Goal: Task Accomplishment & Management: Use online tool/utility

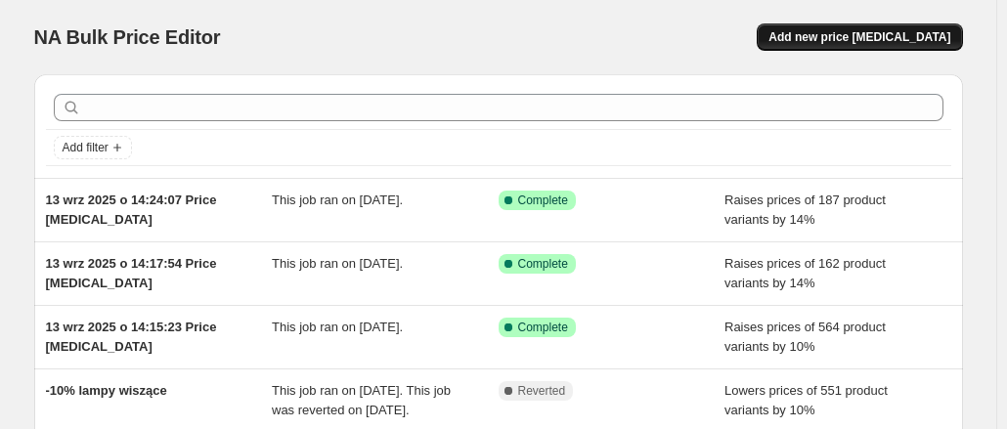
click at [814, 39] on button "Add new price [MEDICAL_DATA]" at bounding box center [859, 36] width 205 height 27
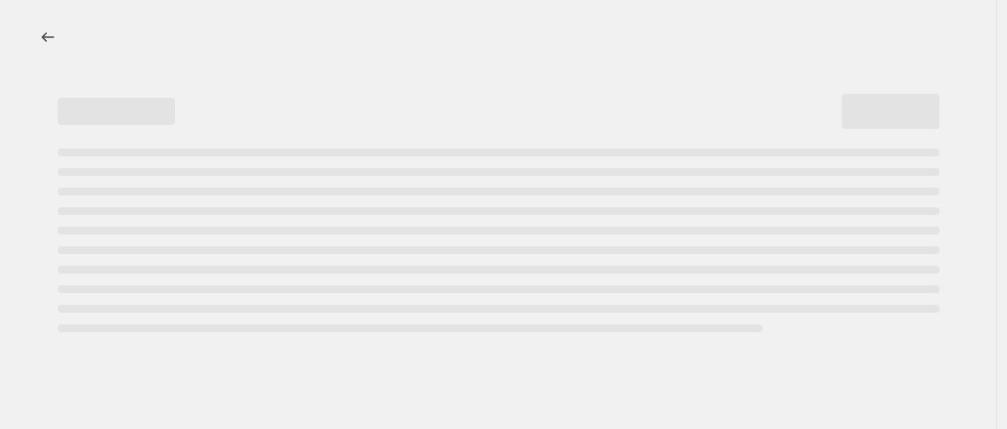
select select "percentage"
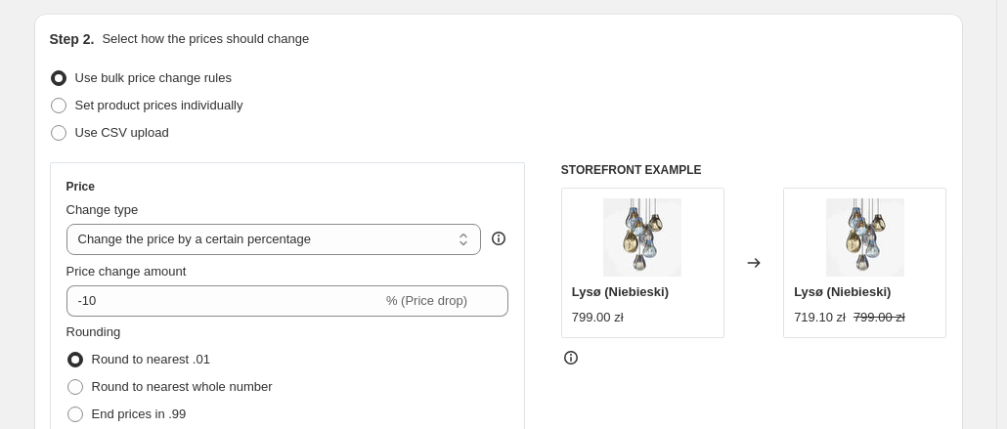
scroll to position [200, 0]
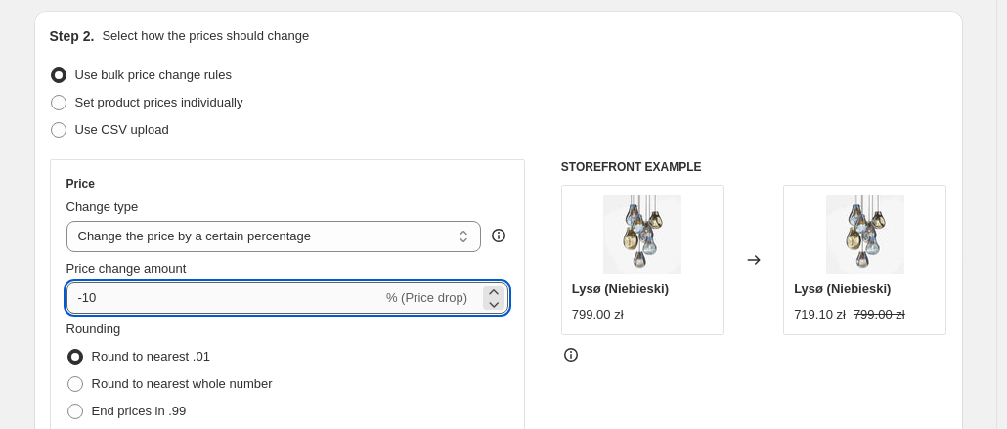
click at [302, 295] on input "-10" at bounding box center [224, 298] width 316 height 31
type input "-1"
type input "10"
click at [346, 329] on div "Rounding Round to nearest .01 Round to nearest whole number End prices in .99 E…" at bounding box center [287, 386] width 443 height 133
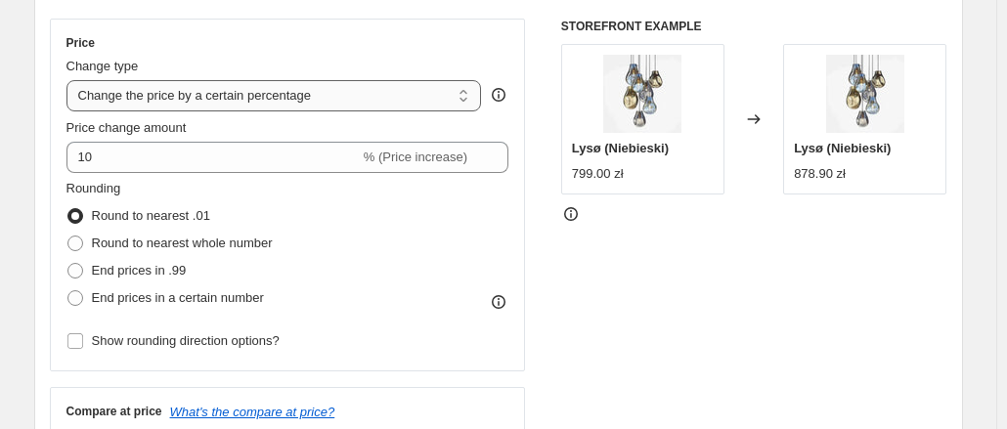
scroll to position [342, 0]
click at [158, 294] on span "End prices in a certain number" at bounding box center [178, 296] width 172 height 15
click at [68, 290] on input "End prices in a certain number" at bounding box center [67, 289] width 1 height 1
radio input "true"
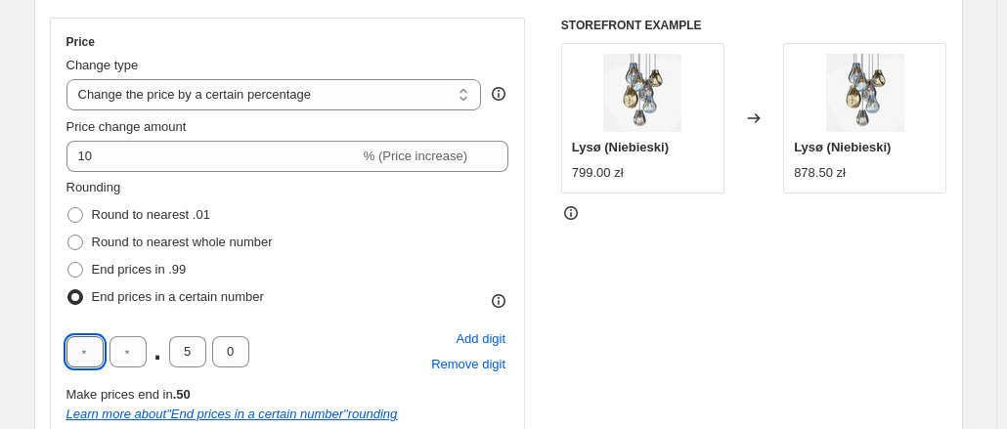
click at [98, 351] on input "text" at bounding box center [84, 351] width 37 height 31
type input "0"
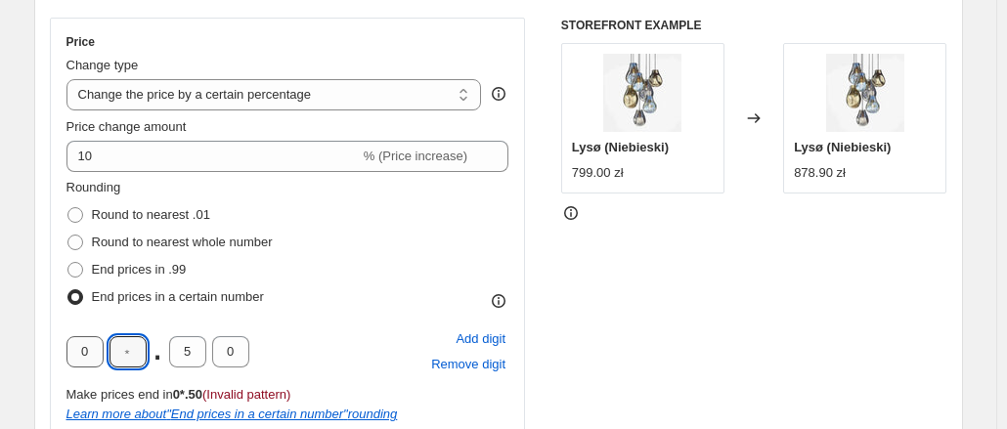
type input "0"
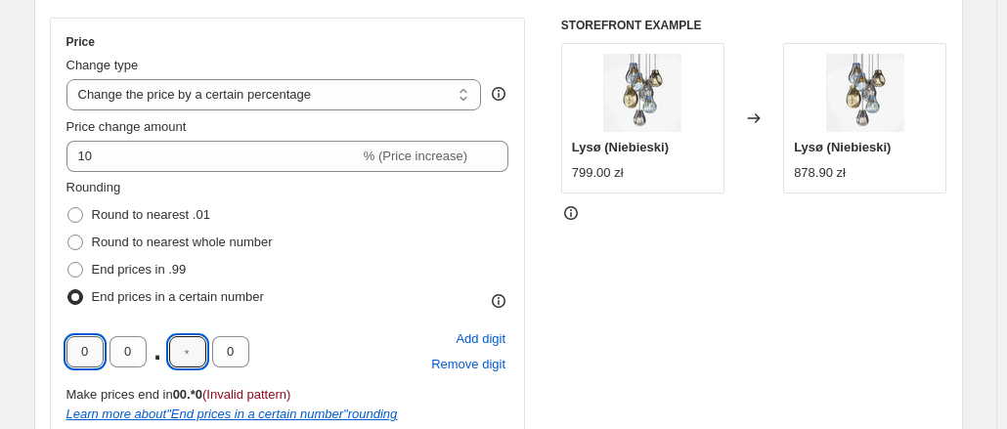
click at [104, 349] on input "0" at bounding box center [84, 351] width 37 height 31
type input "9"
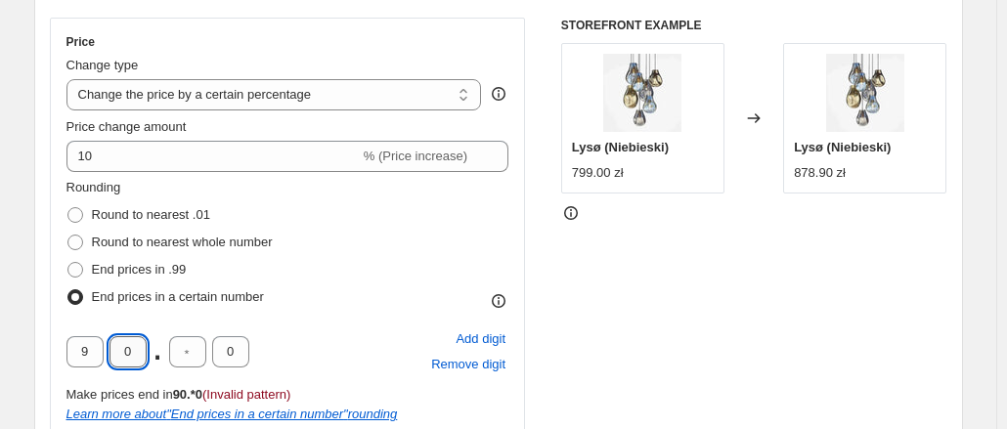
drag, startPoint x: 125, startPoint y: 351, endPoint x: 137, endPoint y: 350, distance: 11.8
click at [137, 350] on input "0" at bounding box center [128, 351] width 37 height 31
type input "9"
type input "0"
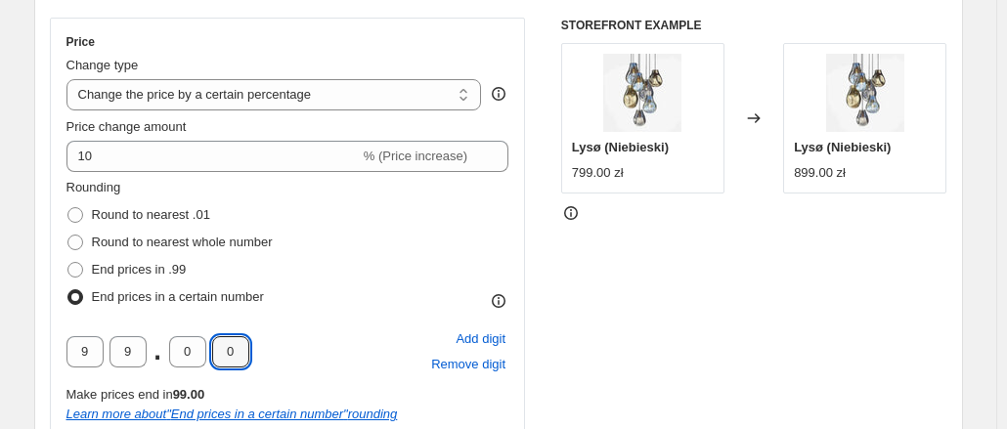
click at [337, 304] on div "Rounding Round to nearest .01 Round to nearest whole number End prices in .99 E…" at bounding box center [287, 244] width 443 height 133
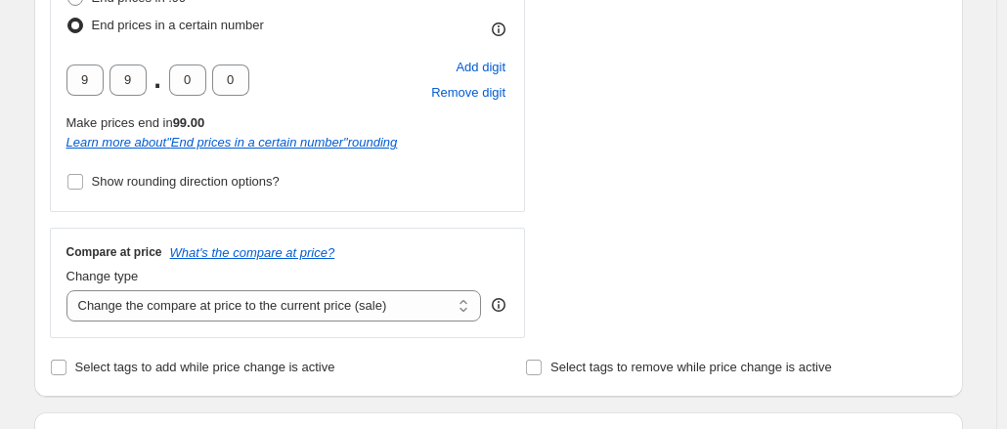
scroll to position [620, 0]
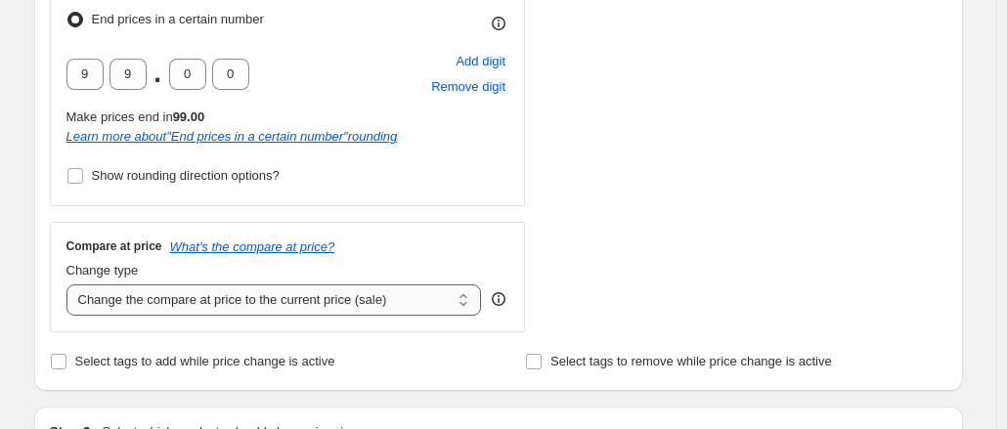
click at [337, 304] on select "Change the compare at price to the current price (sale) Change the compare at p…" at bounding box center [274, 300] width 416 height 31
select select "no_change"
click at [70, 285] on select "Change the compare at price to the current price (sale) Change the compare at p…" at bounding box center [274, 300] width 416 height 31
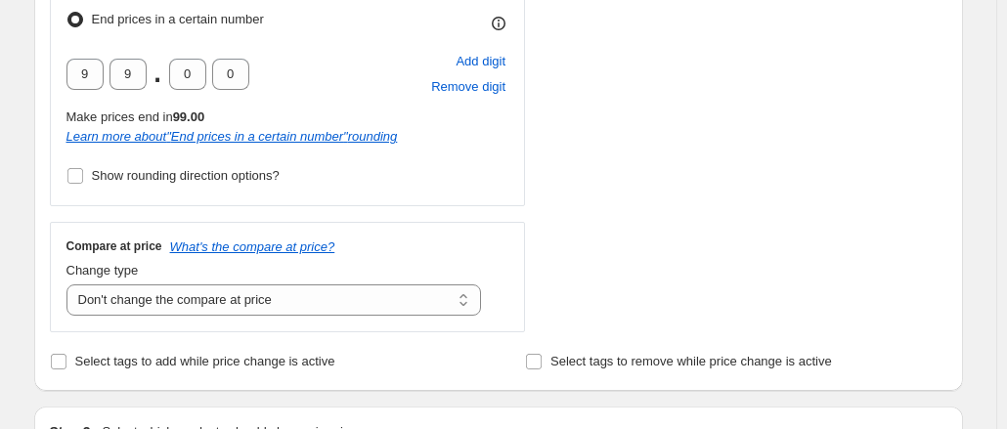
click at [389, 361] on div "Select tags to add while price change is active" at bounding box center [260, 361] width 421 height 27
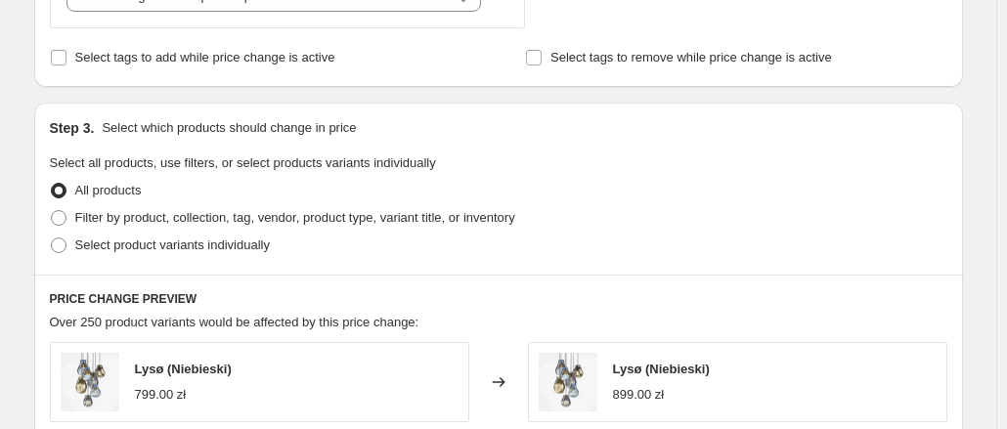
scroll to position [935, 0]
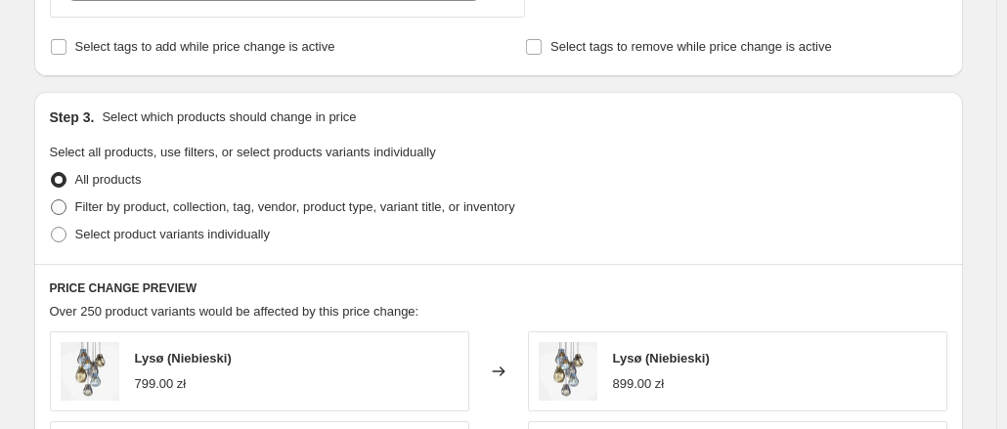
click at [224, 208] on span "Filter by product, collection, tag, vendor, product type, variant title, or inv…" at bounding box center [295, 206] width 440 height 15
click at [52, 200] on input "Filter by product, collection, tag, vendor, product type, variant title, or inv…" at bounding box center [51, 199] width 1 height 1
radio input "true"
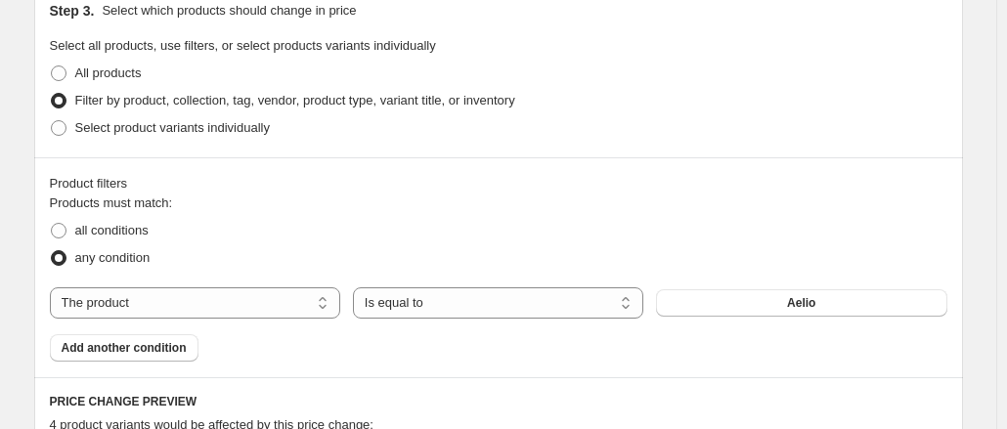
scroll to position [1040, 0]
click at [169, 310] on select "The product The product's collection The product's tag The product's vendor The…" at bounding box center [195, 303] width 290 height 31
select select "collection"
click at [725, 310] on button "Boho" at bounding box center [801, 303] width 290 height 27
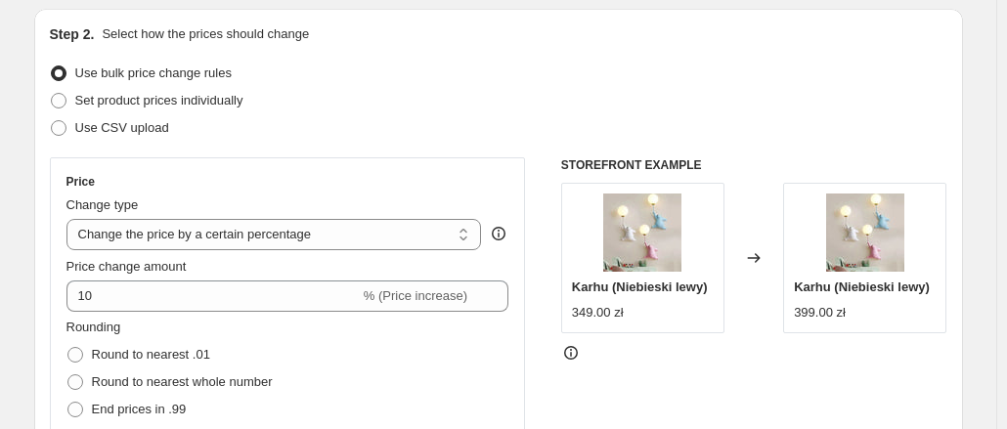
scroll to position [201, 0]
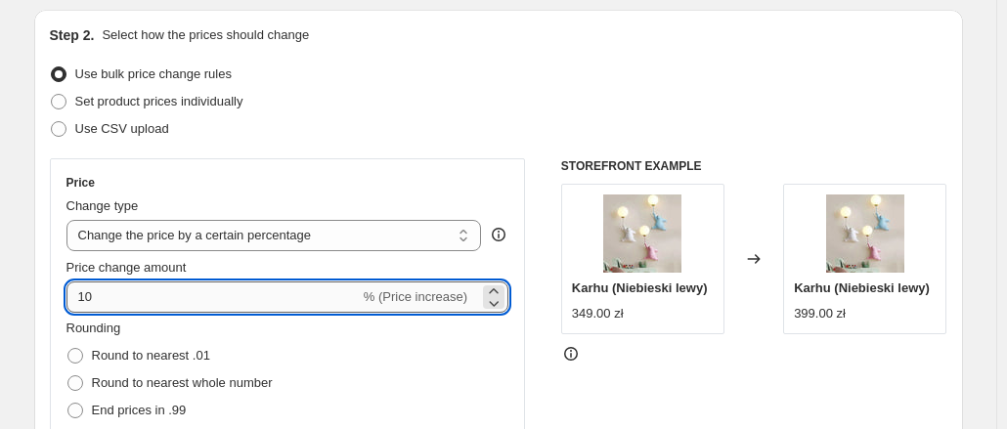
click at [281, 305] on input "10" at bounding box center [212, 297] width 293 height 31
type input "1"
click at [372, 183] on div "Price" at bounding box center [287, 183] width 443 height 16
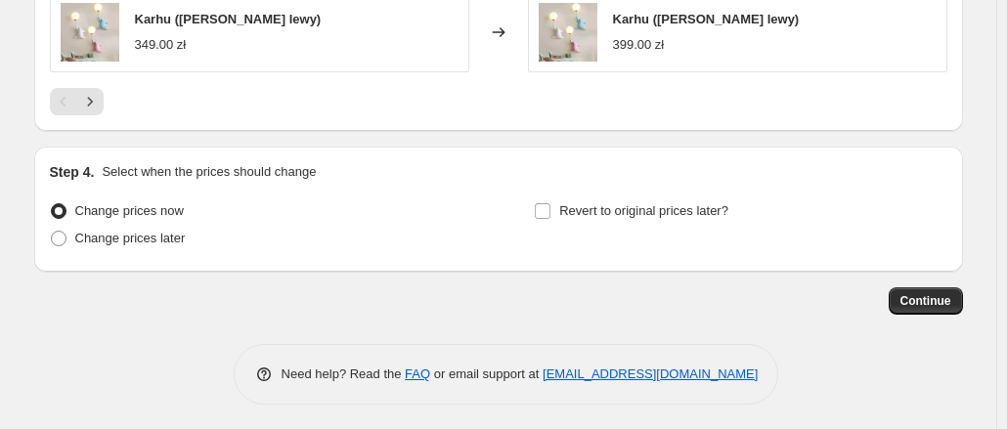
scroll to position [1845, 0]
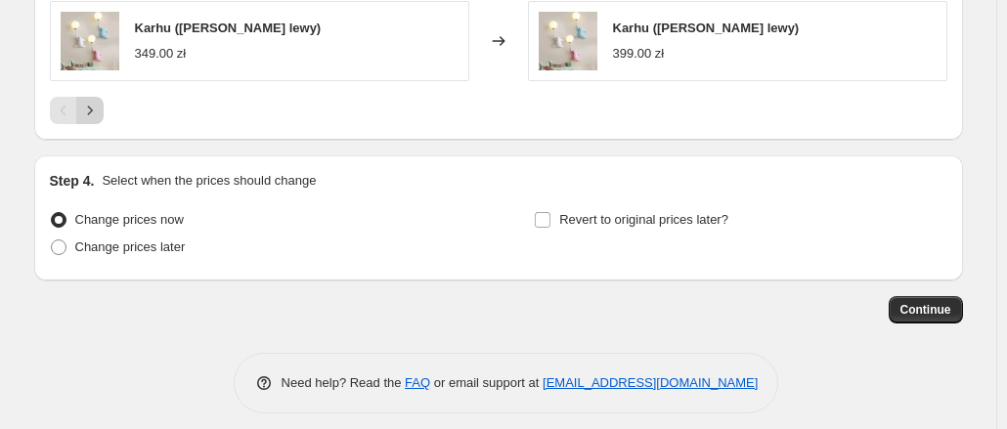
click at [100, 101] on icon "Next" at bounding box center [90, 111] width 20 height 20
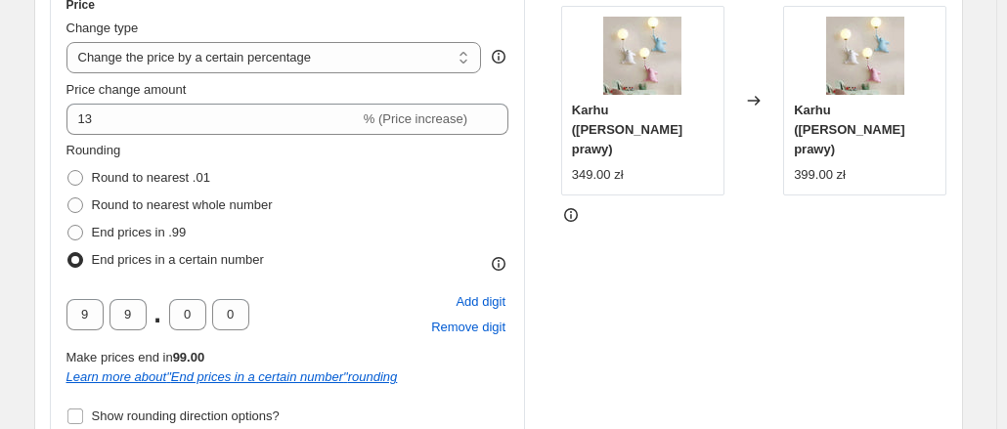
scroll to position [377, 0]
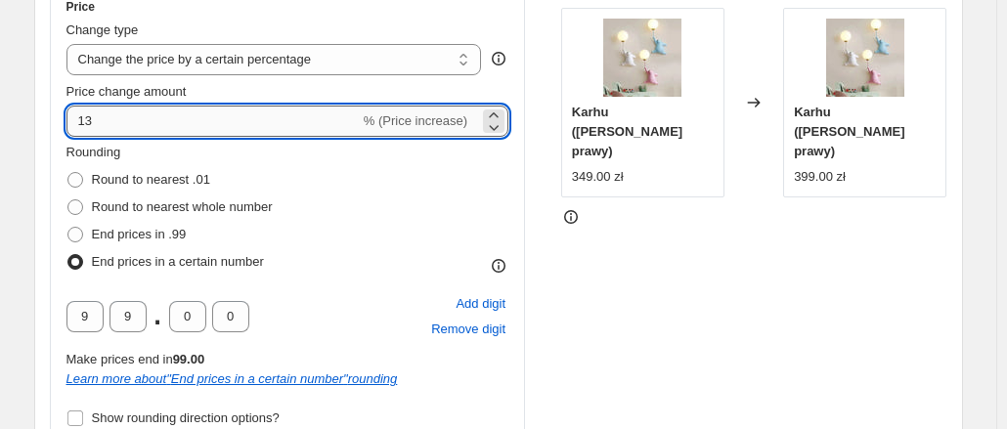
click at [184, 135] on input "13" at bounding box center [212, 121] width 293 height 31
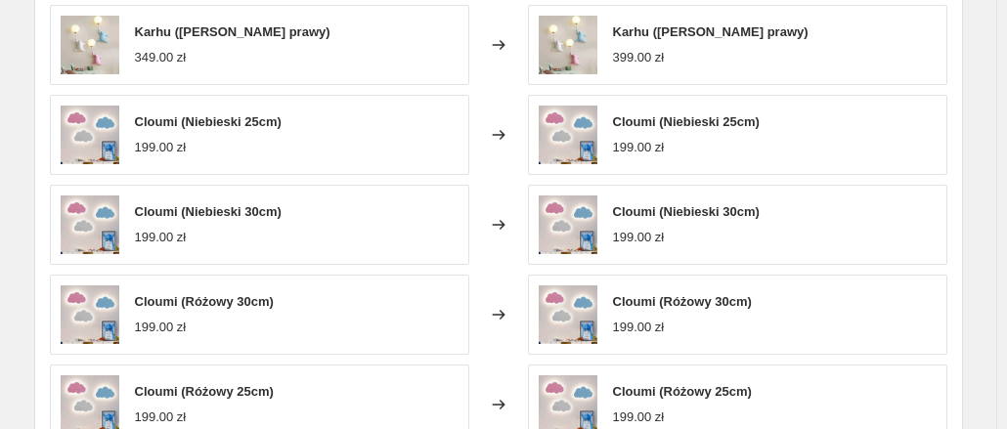
scroll to position [1480, 0]
type input "15"
click at [483, 186] on div "Changed to" at bounding box center [498, 226] width 59 height 80
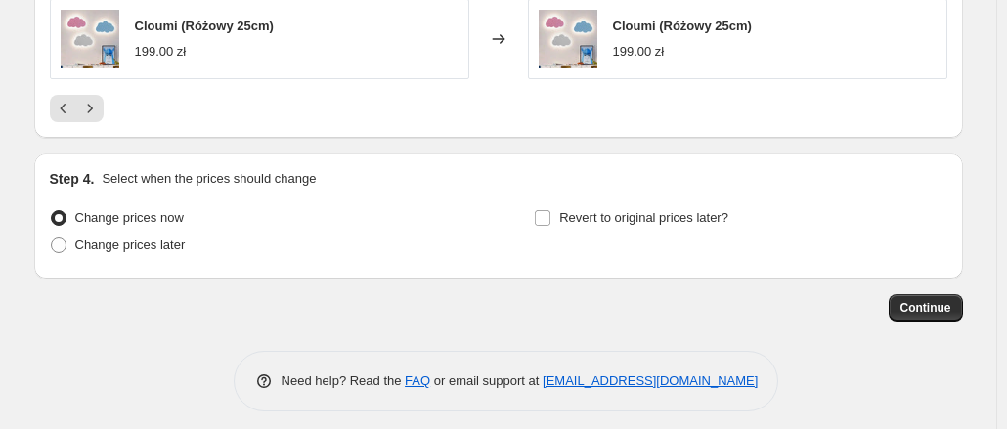
scroll to position [1845, 0]
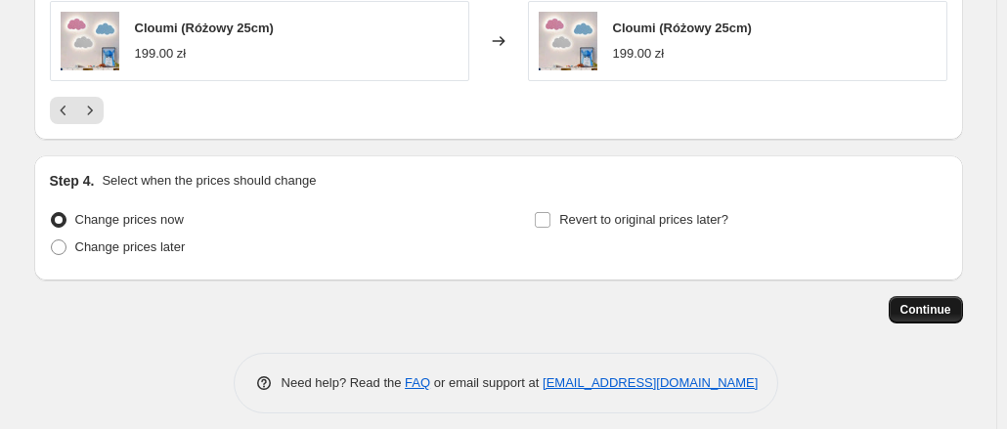
click at [915, 306] on span "Continue" at bounding box center [926, 310] width 51 height 16
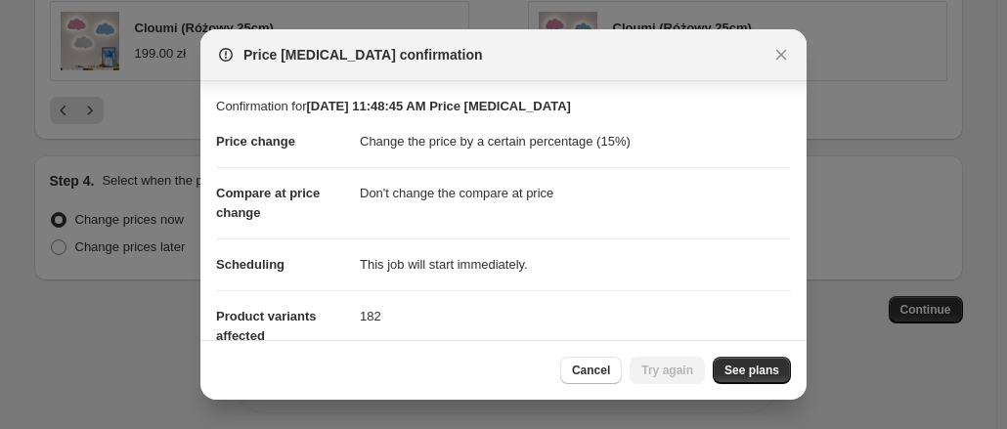
scroll to position [196, 0]
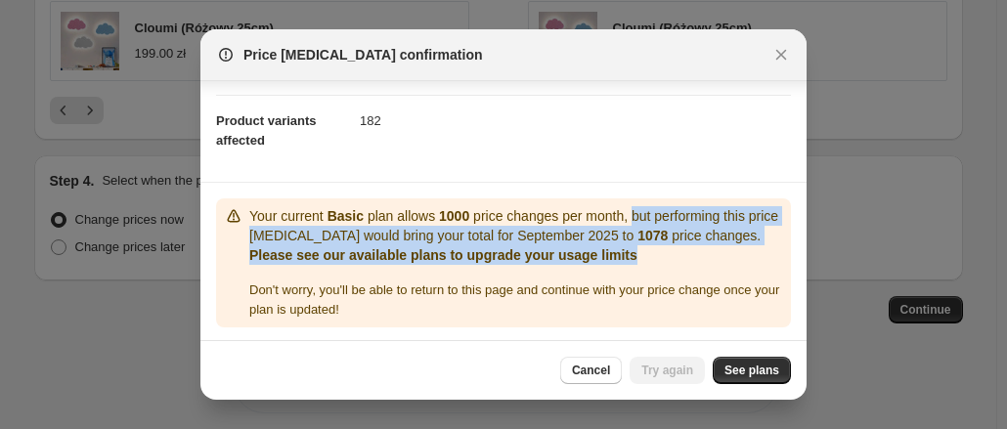
drag, startPoint x: 626, startPoint y: 214, endPoint x: 637, endPoint y: 249, distance: 36.8
click at [637, 249] on div "Your current Basic plan allows 1000 price changes per month, but performing thi…" at bounding box center [516, 235] width 534 height 59
click at [637, 249] on p "Please see our available plans to upgrade your usage limits" at bounding box center [516, 255] width 534 height 20
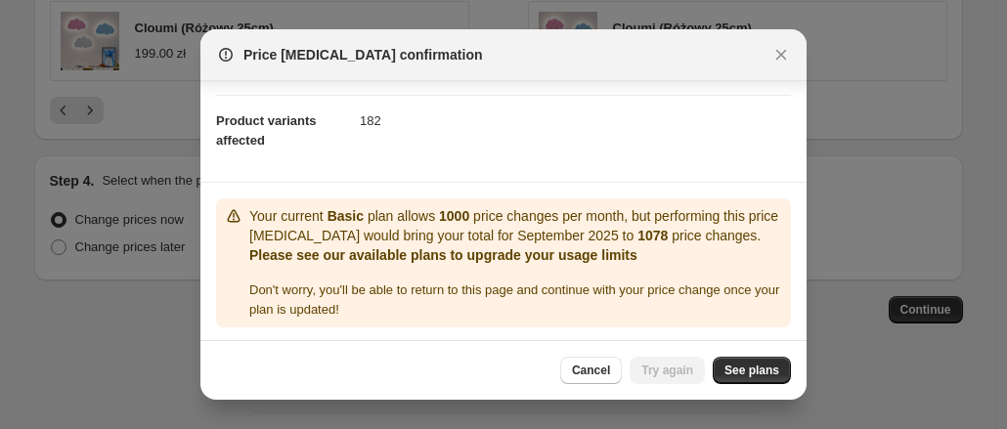
click at [637, 249] on p "Please see our available plans to upgrade your usage limits" at bounding box center [516, 255] width 534 height 20
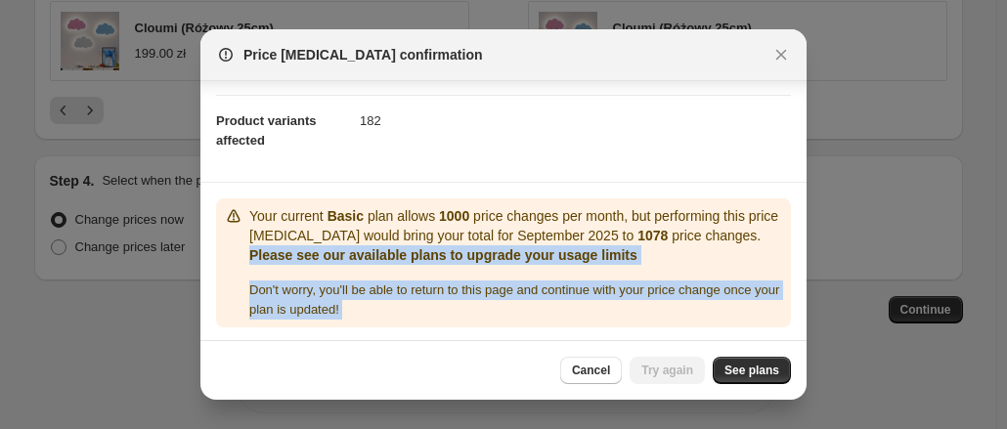
drag, startPoint x: 637, startPoint y: 249, endPoint x: 622, endPoint y: 293, distance: 46.4
click at [622, 293] on div "Your current Basic plan allows 1000 price changes per month, but performing thi…" at bounding box center [516, 262] width 534 height 113
click at [622, 293] on span "Don ' t worry, you ' ll be able to return to this page and continue with your p…" at bounding box center [514, 300] width 530 height 34
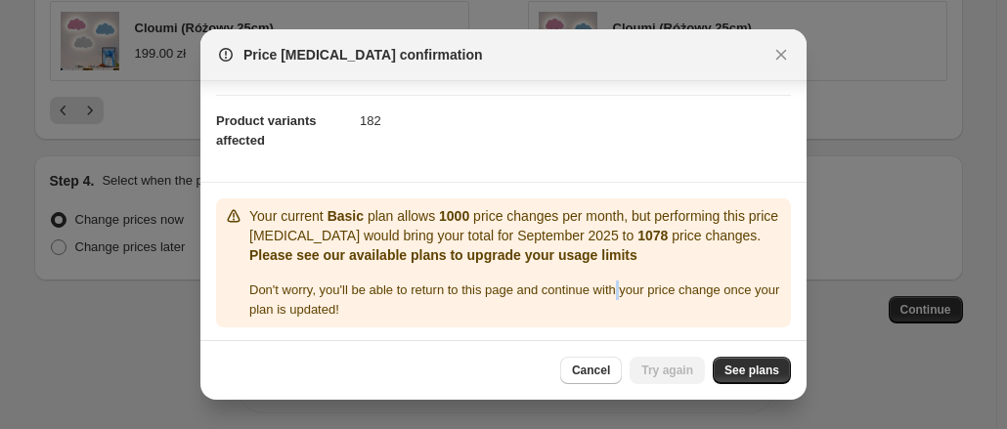
click at [622, 293] on span "Don ' t worry, you ' ll be able to return to this page and continue with your p…" at bounding box center [514, 300] width 530 height 34
click at [604, 373] on span "Cancel" at bounding box center [591, 371] width 38 height 16
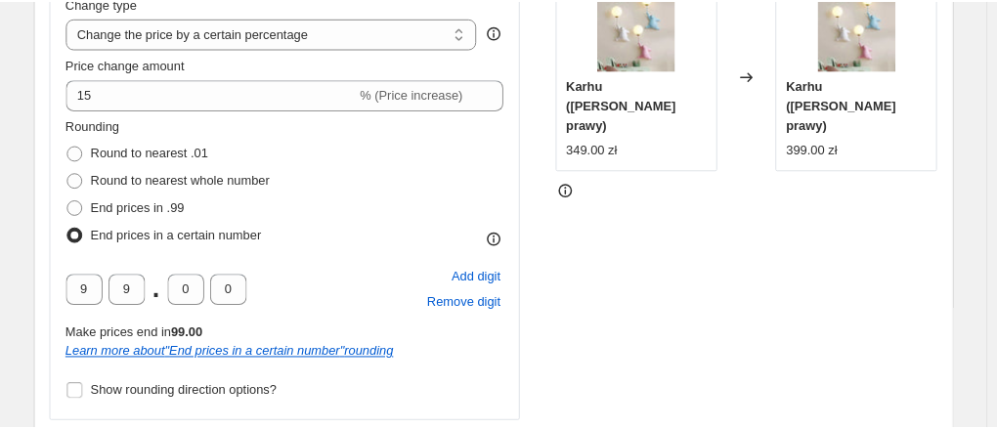
scroll to position [0, 0]
